Goal: Find specific page/section: Find specific page/section

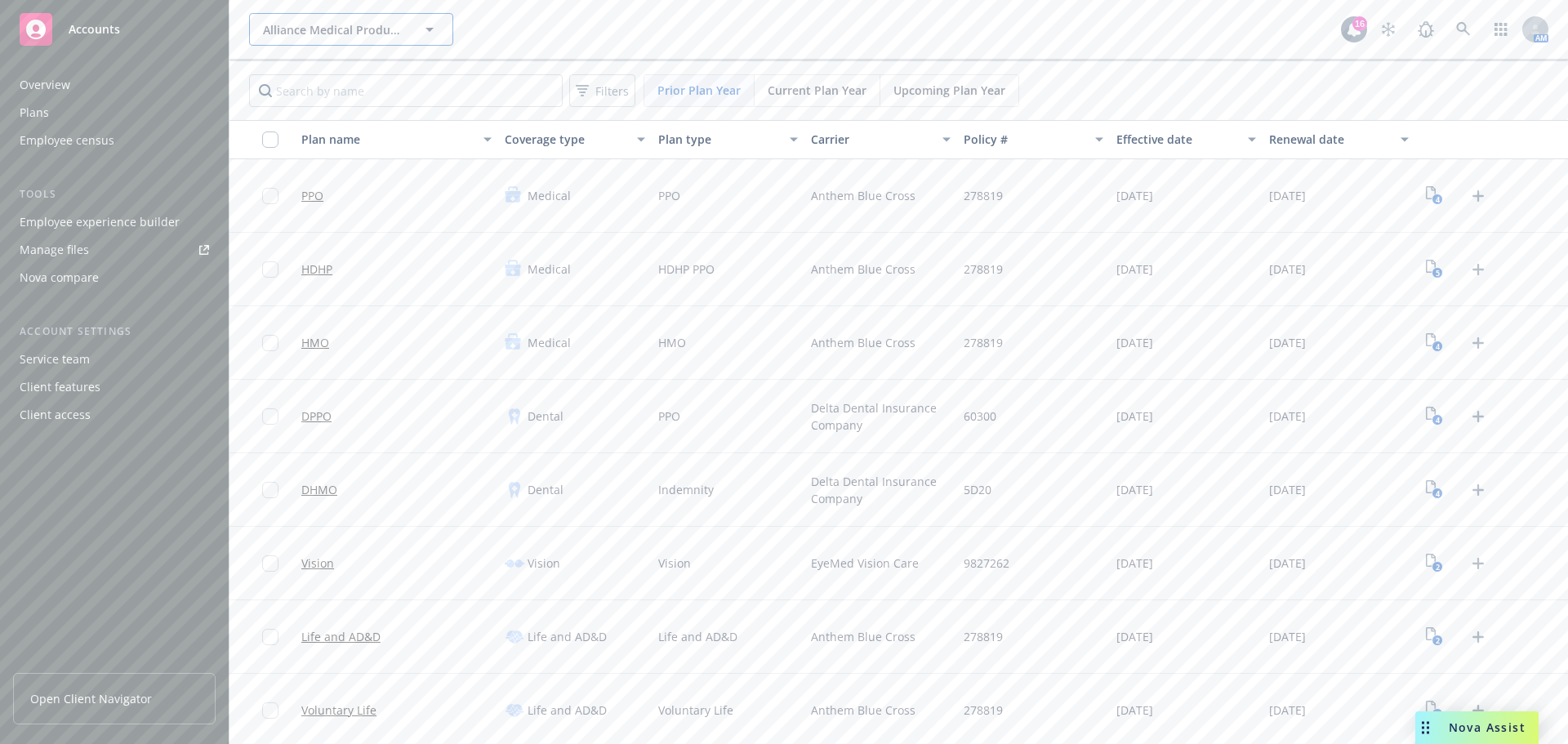
click at [419, 30] on button "Alliance Medical Products, Inc." at bounding box center [351, 29] width 204 height 33
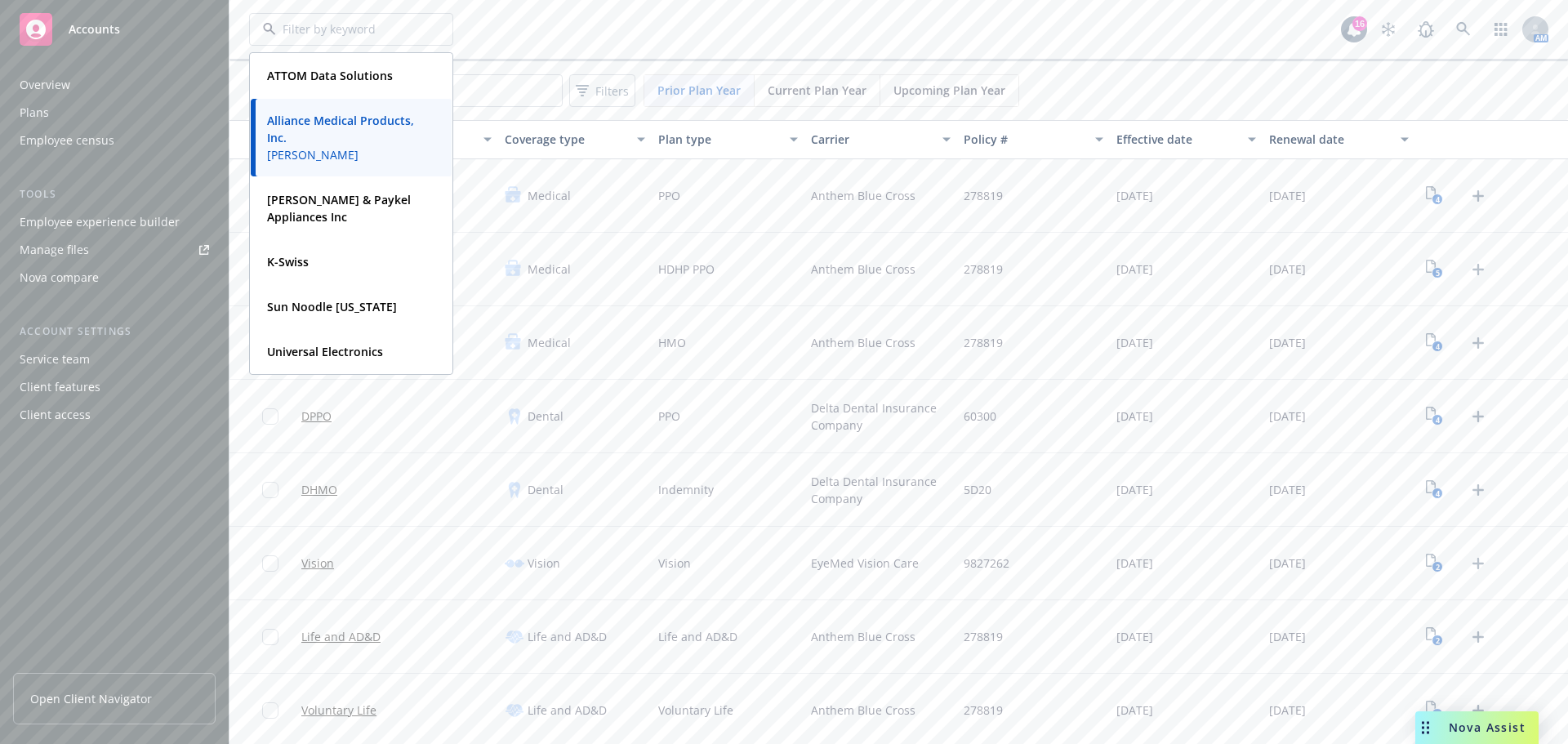
click at [419, 30] on input at bounding box center [347, 29] width 144 height 13
click at [663, 27] on div "ATTOM Data Solutions Type Commercial FEIN [US_EMPLOYER_IDENTIFICATION_NUMBER] A…" at bounding box center [794, 29] width 1092 height 33
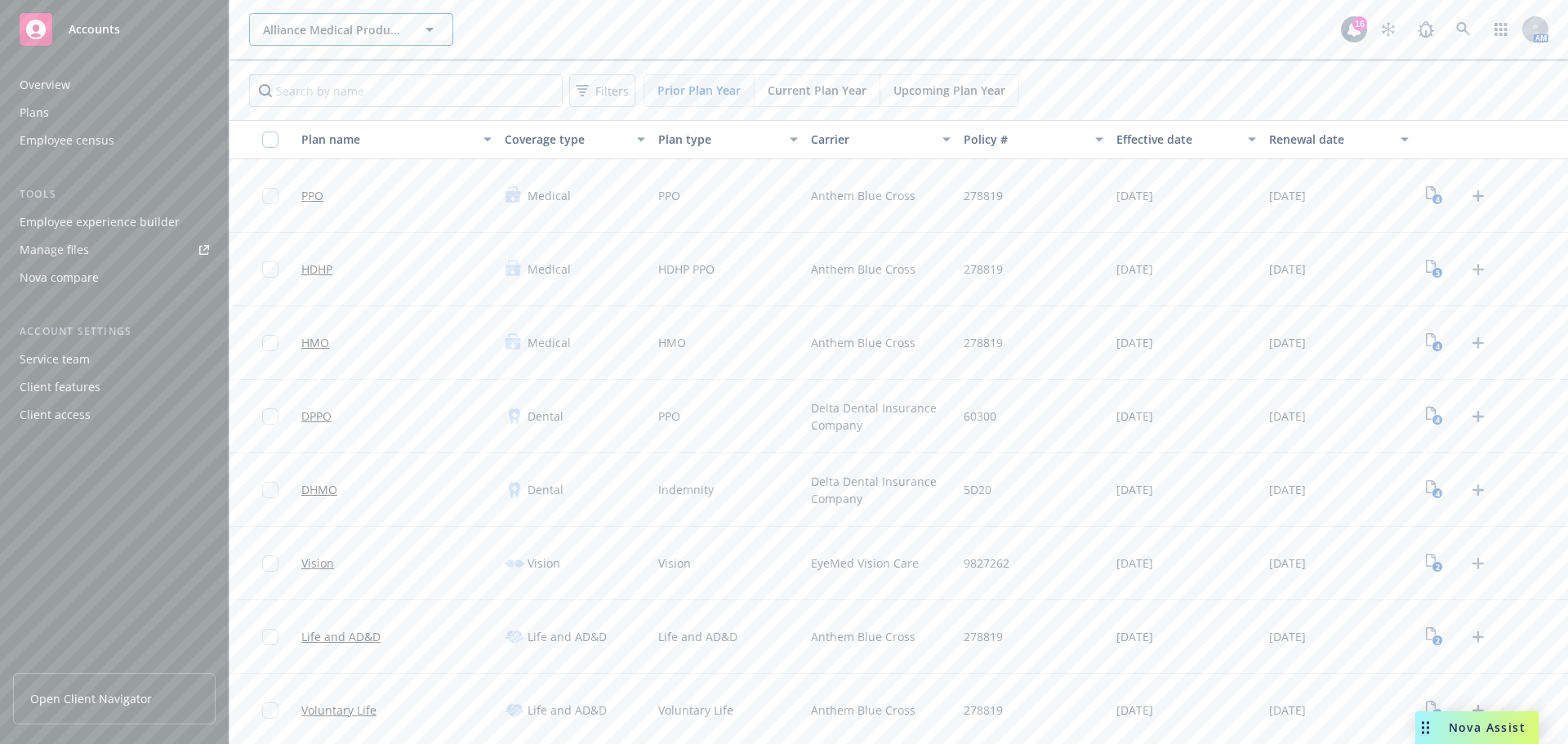
click at [427, 35] on icon "button" at bounding box center [429, 30] width 20 height 20
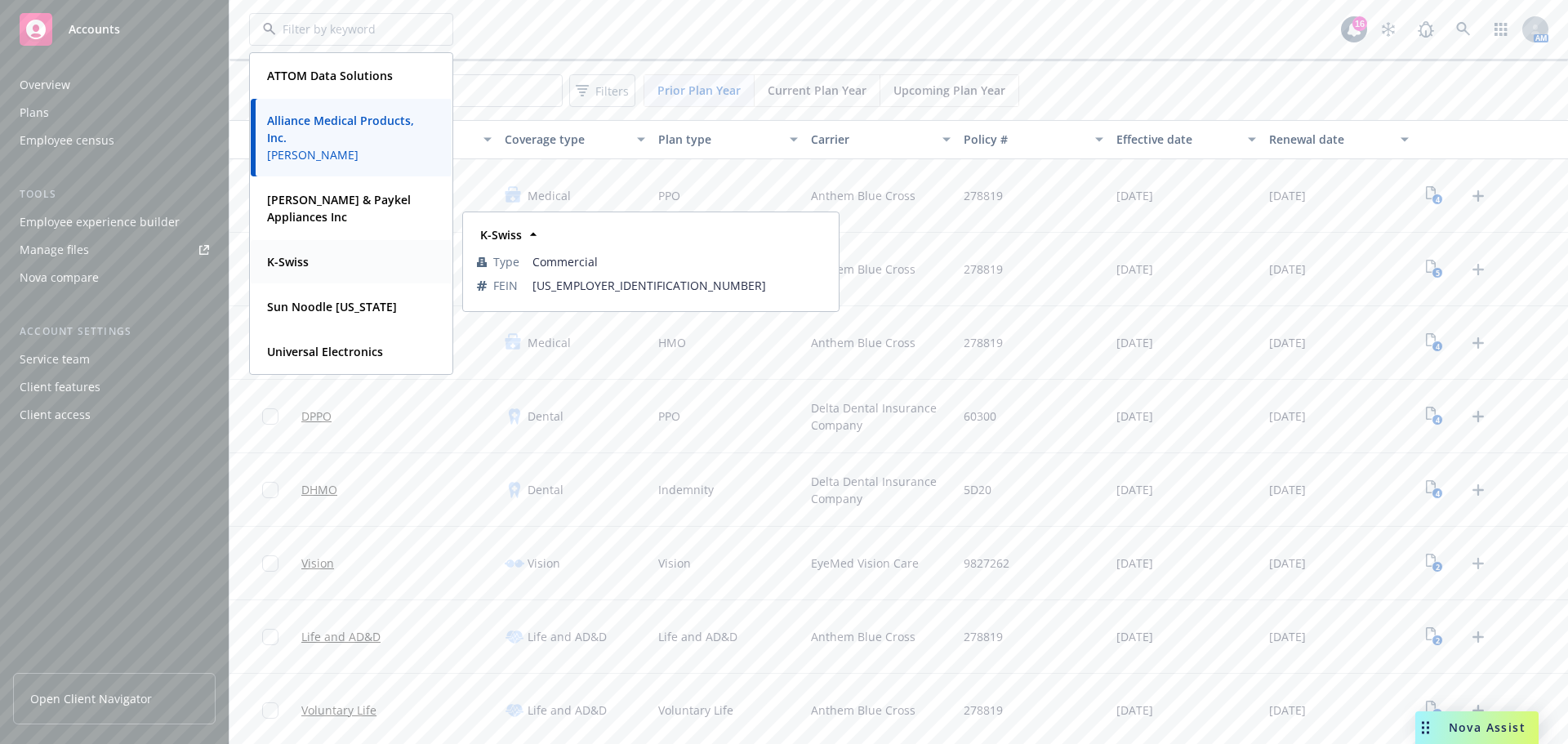
click at [286, 274] on div "K-Swiss Type Commercial FEIN [US_EMPLOYER_IDENTIFICATION_NUMBER]" at bounding box center [351, 262] width 201 height 44
